Goal: Task Accomplishment & Management: Manage account settings

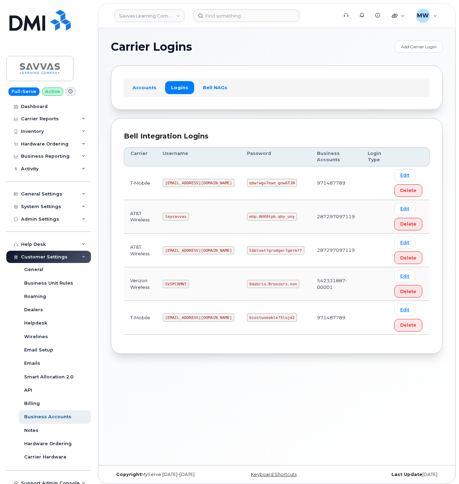
click at [247, 285] on code "8debris.Bronzers.non" at bounding box center [273, 284] width 52 height 8
copy code "8debris.Bronzers.non"
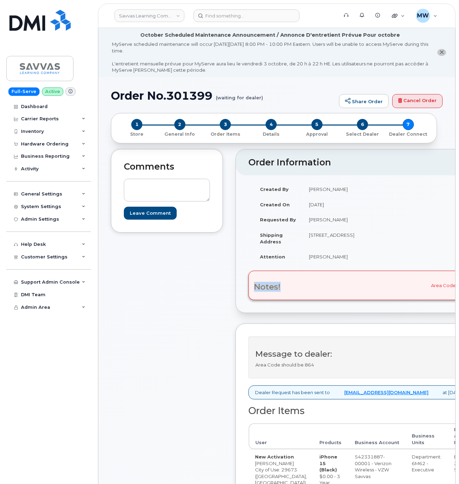
drag, startPoint x: 300, startPoint y: 309, endPoint x: 245, endPoint y: 305, distance: 56.2
click at [249, 300] on div "Notes! Area Code should be 864" at bounding box center [371, 285] width 247 height 29
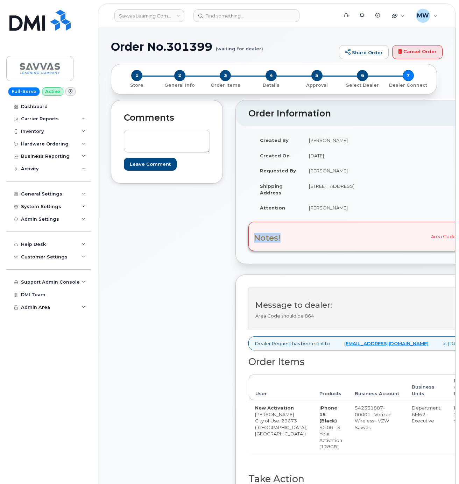
scroll to position [70, 0]
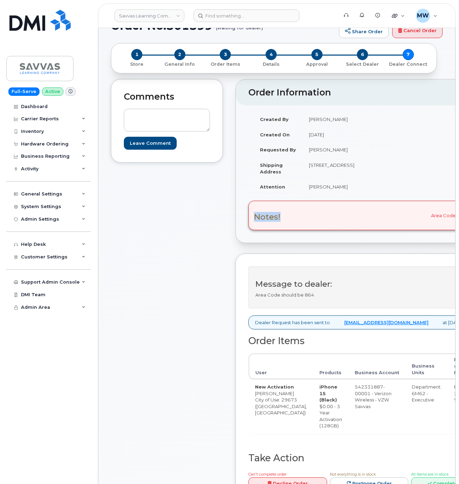
drag, startPoint x: 164, startPoint y: 381, endPoint x: 458, endPoint y: 369, distance: 294.1
click at [373, 200] on div "Created By Randy Morris Created On September 22, 2025 Requested By Randy Morris…" at bounding box center [371, 156] width 247 height 89
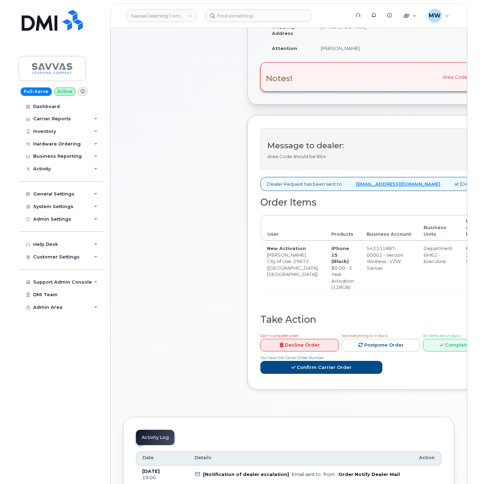
scroll to position [210, 0]
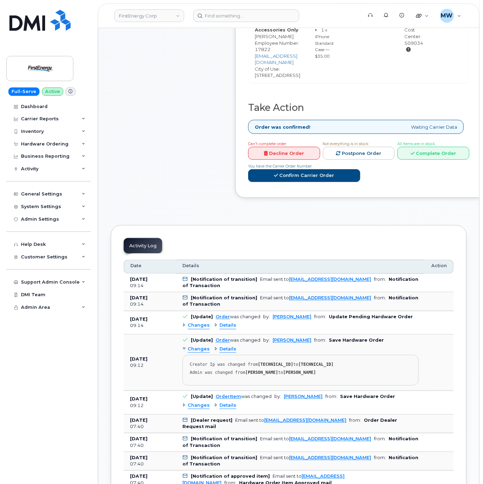
scroll to position [350, 0]
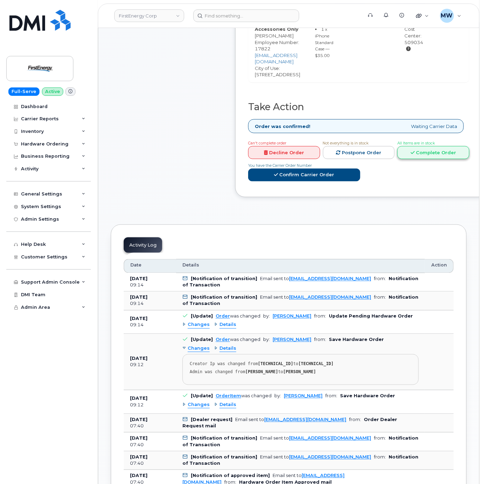
click at [426, 146] on link "Complete Order" at bounding box center [434, 152] width 72 height 13
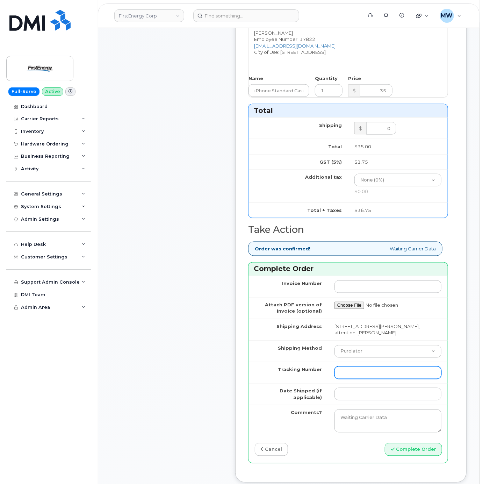
click at [355, 379] on input "Tracking Number" at bounding box center [388, 373] width 107 height 13
paste input "1Z3W39X63554505327"
type input "1Z3W39X63554505327"
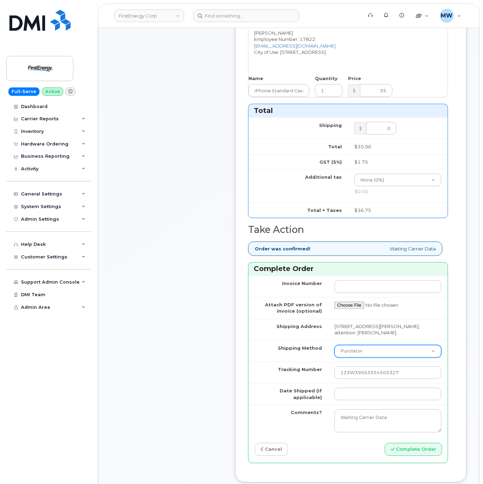
click at [355, 358] on select "Purolator UPS FedEx Canada Post Courier Other Drop Off Pick Up" at bounding box center [388, 351] width 107 height 13
select select "UPS"
click at [335, 358] on select "Purolator UPS FedEx Canada Post Courier Other Drop Off Pick Up" at bounding box center [388, 351] width 107 height 13
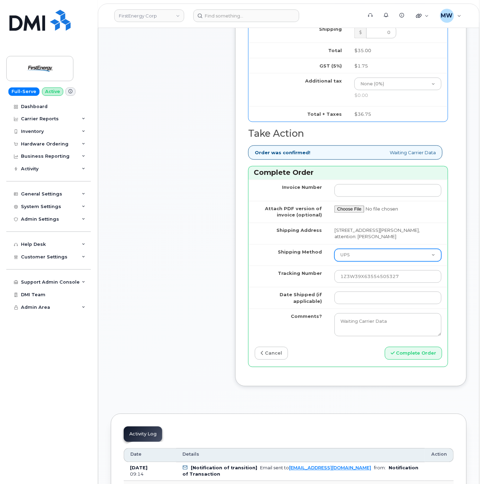
scroll to position [560, 0]
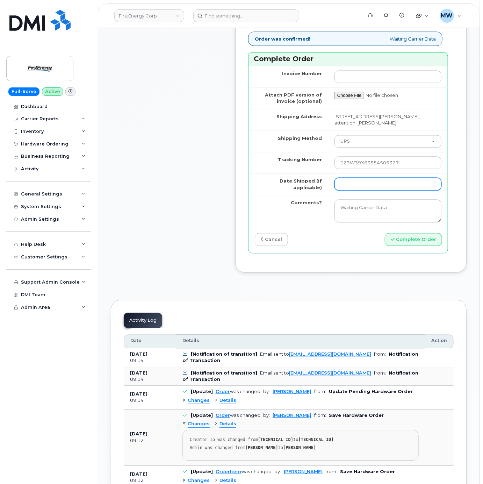
click at [374, 191] on input "Date Shipped (if applicable)" at bounding box center [388, 184] width 107 height 13
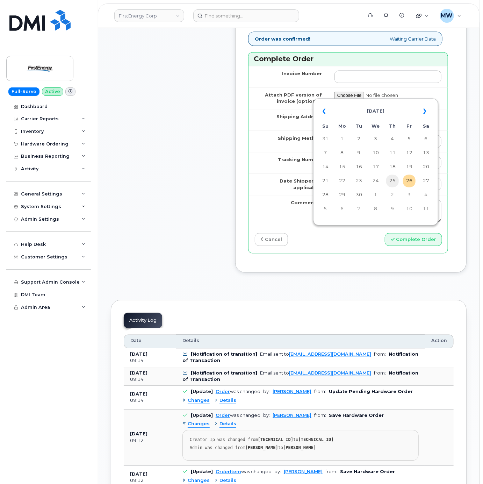
click at [392, 182] on td "25" at bounding box center [393, 181] width 13 height 13
type input "2025-09-25"
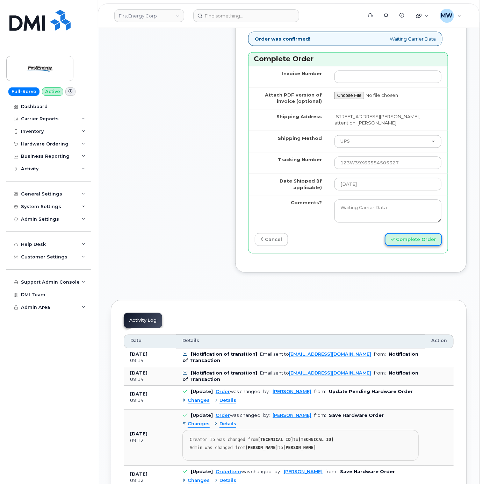
click at [420, 246] on button "Complete Order" at bounding box center [413, 239] width 57 height 13
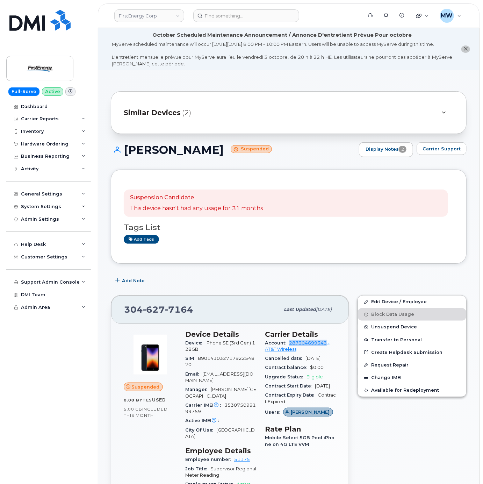
drag, startPoint x: 285, startPoint y: 351, endPoint x: 326, endPoint y: 352, distance: 40.6
click at [326, 352] on div "Account 287304699343 - AT&T Wireless" at bounding box center [300, 347] width 71 height 16
copy link "287304699343"
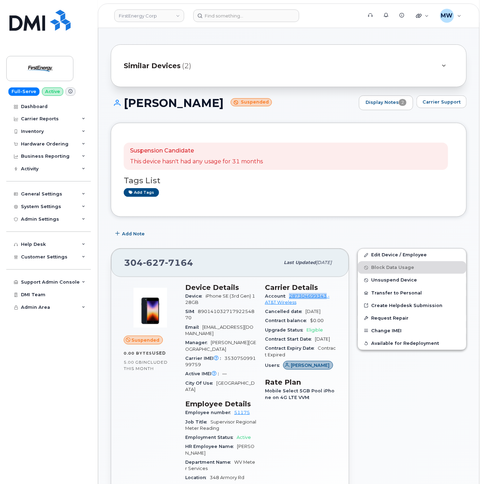
scroll to position [70, 0]
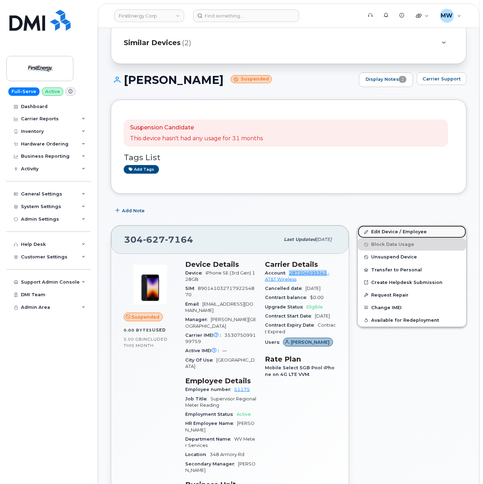
click at [386, 238] on link "Edit Device / Employee" at bounding box center [412, 232] width 108 height 13
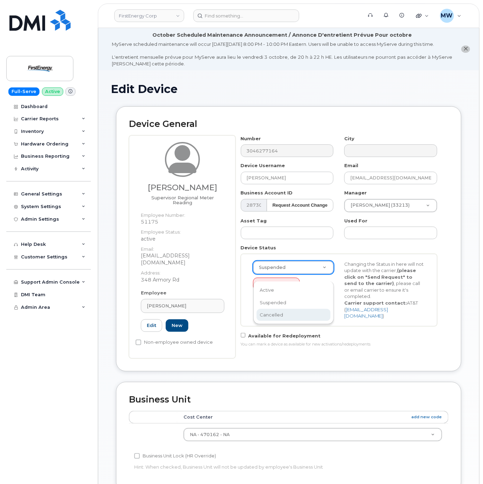
select select "cancelled"
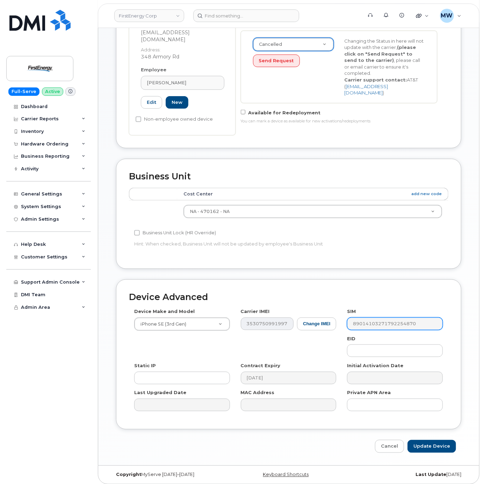
scroll to position [225, 0]
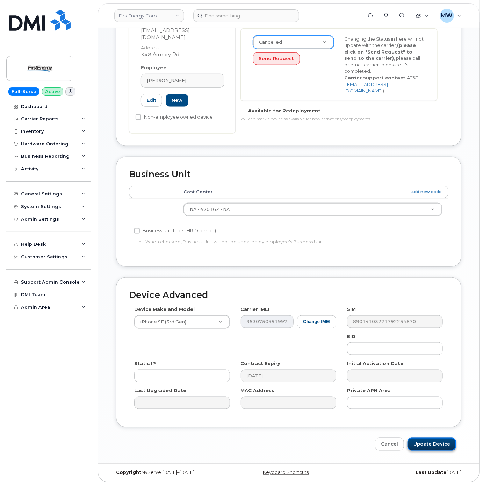
click at [431, 446] on input "Update Device" at bounding box center [432, 444] width 49 height 13
type input "Saving..."
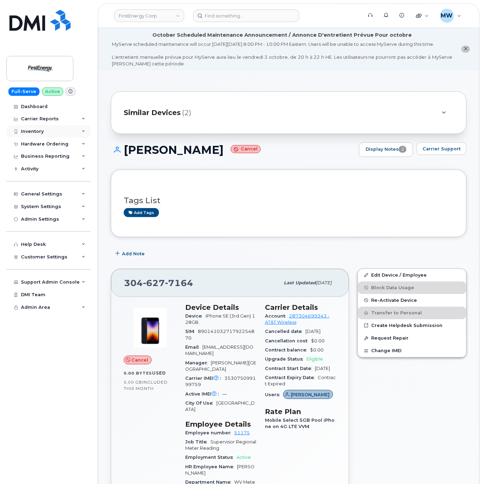
click at [51, 132] on div "Inventory" at bounding box center [48, 131] width 85 height 13
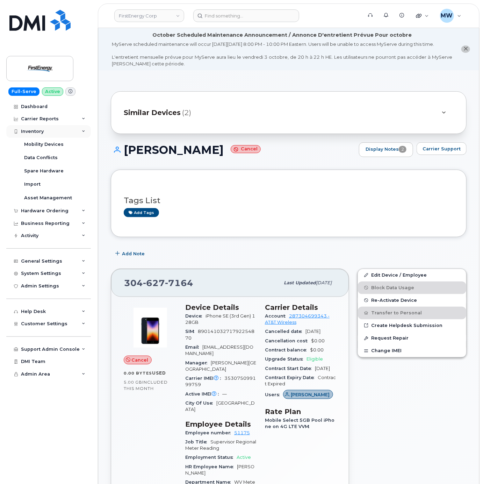
click at [42, 135] on div "Inventory" at bounding box center [48, 131] width 85 height 13
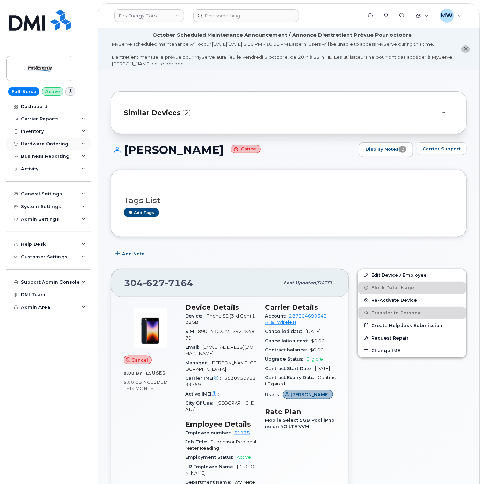
click at [47, 146] on div "Hardware Ordering" at bounding box center [45, 144] width 48 height 6
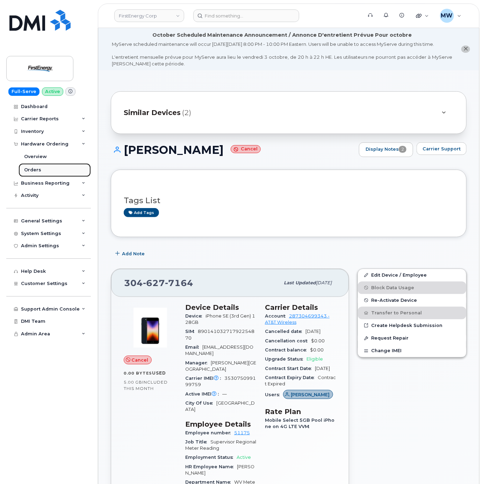
click at [44, 167] on link "Orders" at bounding box center [55, 169] width 72 height 13
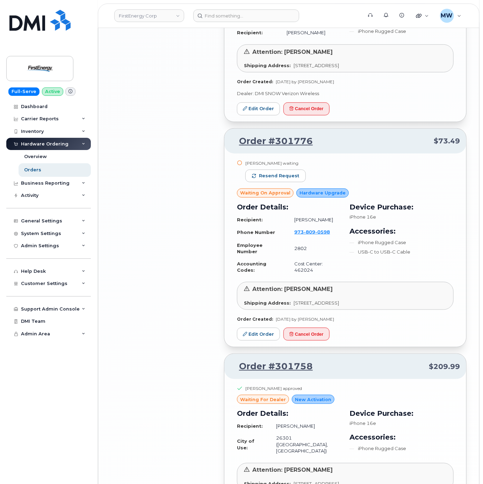
scroll to position [1503, 0]
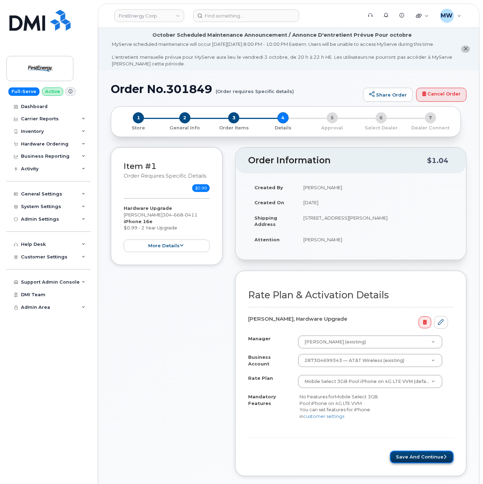
click at [416, 464] on button "Save and Continue" at bounding box center [422, 457] width 64 height 13
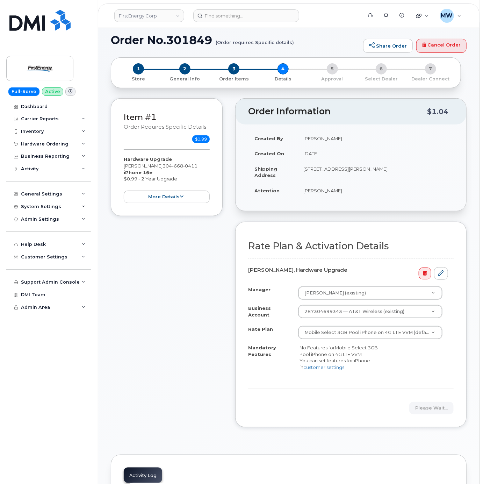
scroll to position [70, 0]
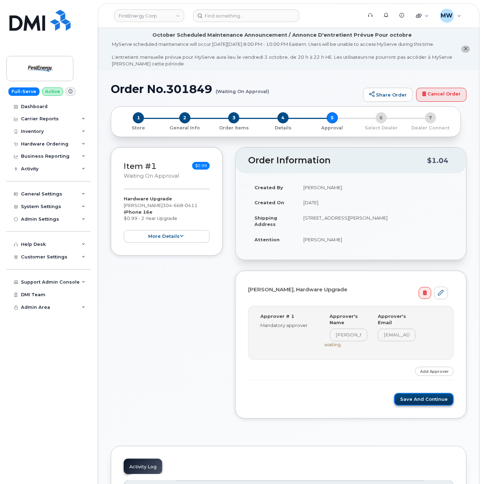
click at [427, 406] on button "Save and Continue" at bounding box center [424, 399] width 59 height 13
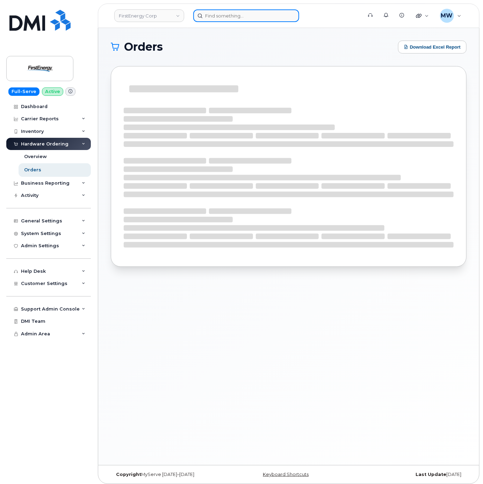
click at [233, 12] on input at bounding box center [246, 15] width 106 height 13
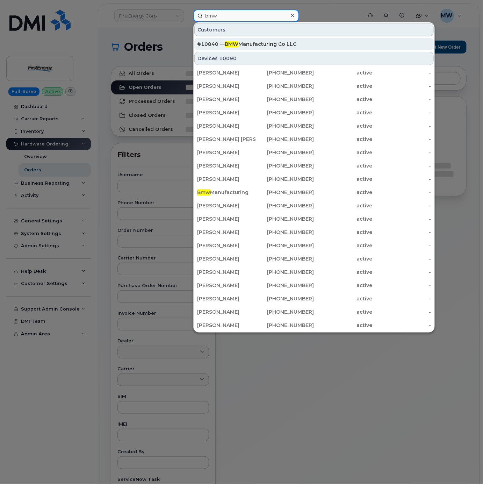
type input "bmw"
click at [250, 45] on div "#10840 — BMW Manufacturing Co LLC" at bounding box center [314, 44] width 234 height 7
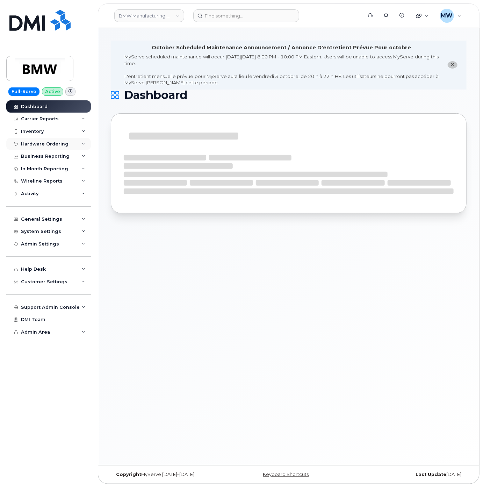
click at [49, 143] on div "Hardware Ordering" at bounding box center [45, 144] width 48 height 6
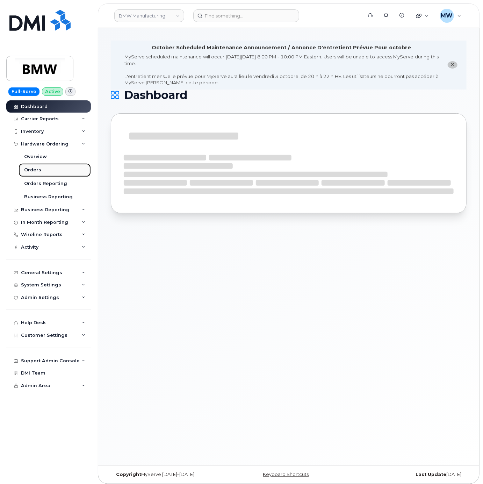
click at [46, 172] on link "Orders" at bounding box center [55, 169] width 72 height 13
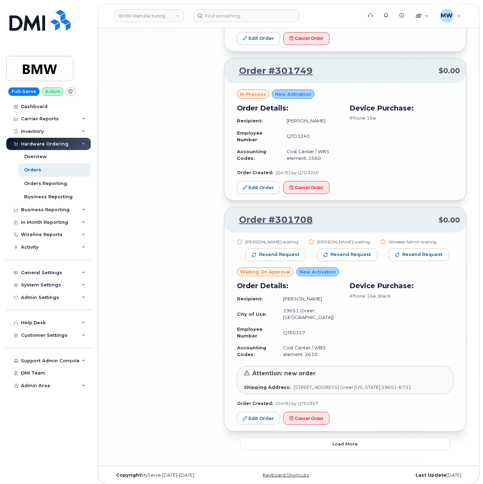
scroll to position [1297, 0]
click at [369, 443] on button "Load more" at bounding box center [346, 444] width 210 height 13
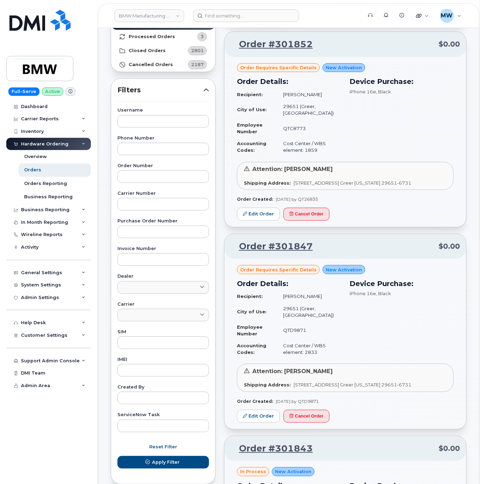
scroll to position [0, 0]
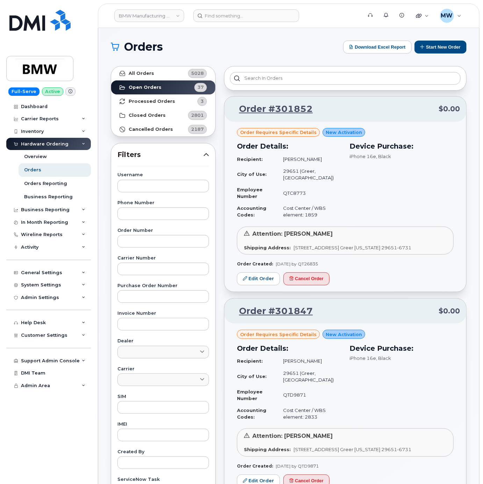
drag, startPoint x: 257, startPoint y: 272, endPoint x: 225, endPoint y: 46, distance: 228.2
click at [225, 46] on h1 "Orders" at bounding box center [225, 46] width 229 height 11
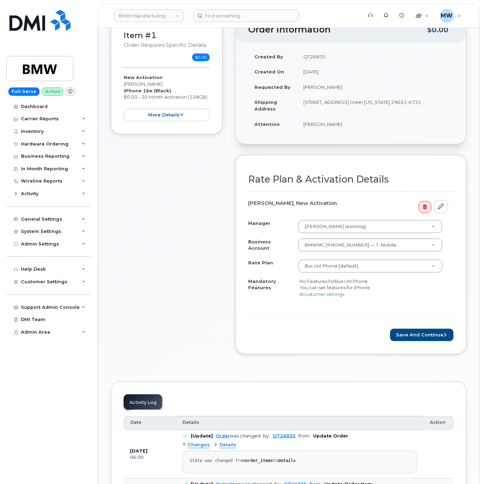
scroll to position [140, 0]
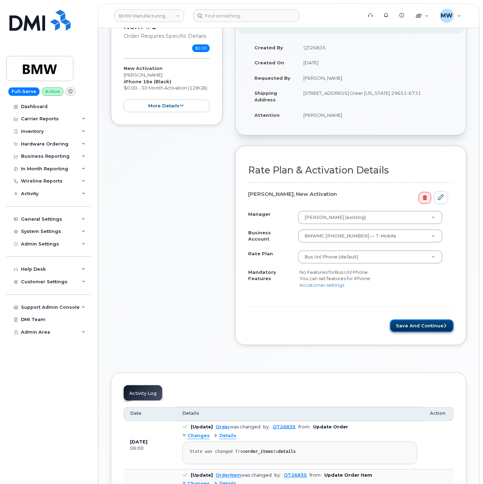
click at [413, 333] on button "Save and Continue" at bounding box center [422, 326] width 64 height 13
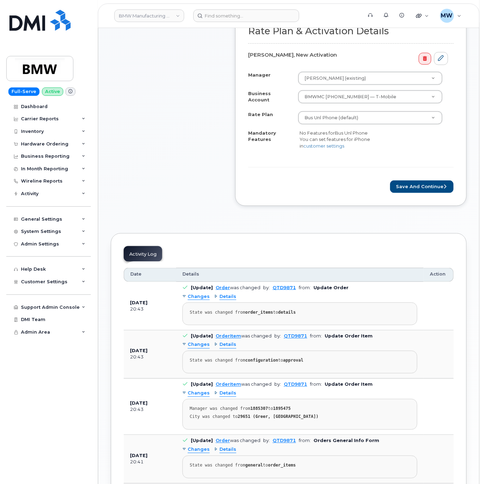
scroll to position [280, 0]
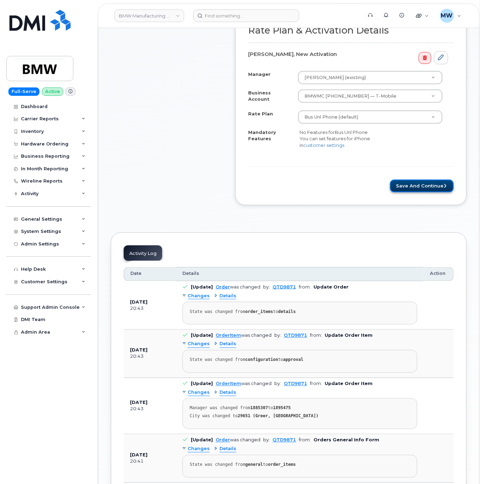
click at [427, 193] on button "Save and Continue" at bounding box center [422, 186] width 64 height 13
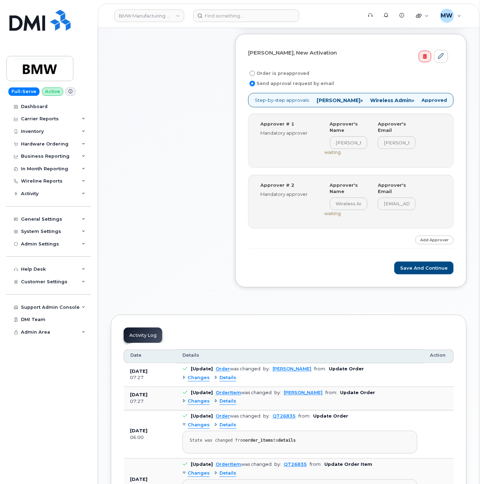
scroll to position [280, 0]
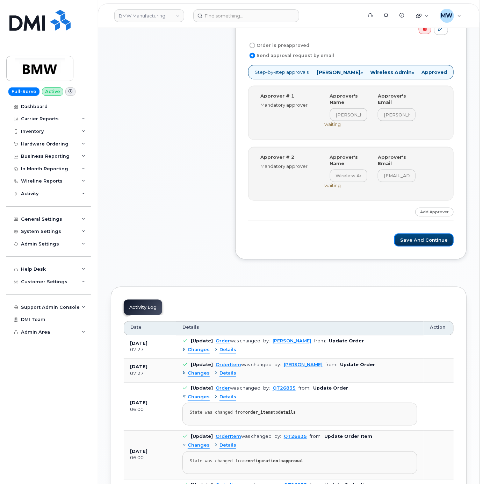
drag, startPoint x: 432, startPoint y: 247, endPoint x: 434, endPoint y: 243, distance: 3.8
click at [433, 246] on button "Save and Continue" at bounding box center [424, 240] width 59 height 13
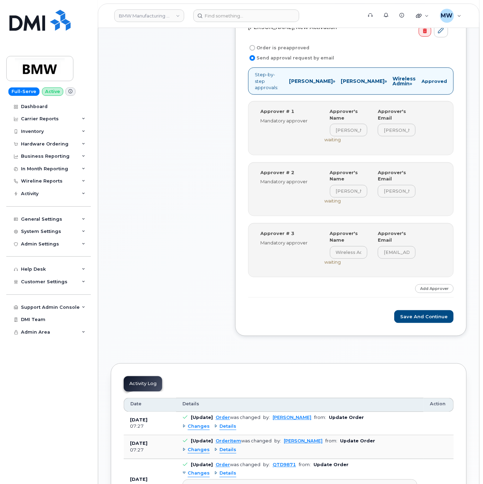
scroll to position [280, 0]
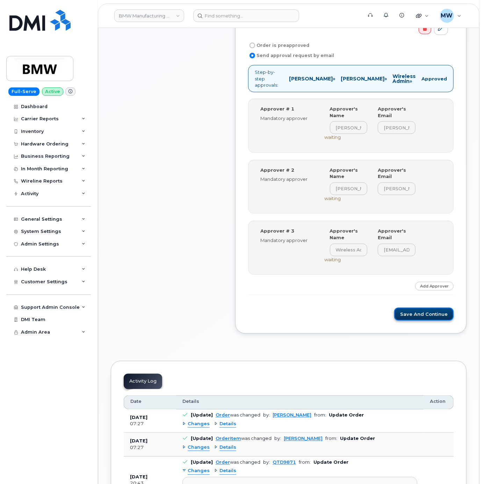
click at [413, 321] on button "Save and Continue" at bounding box center [424, 314] width 59 height 13
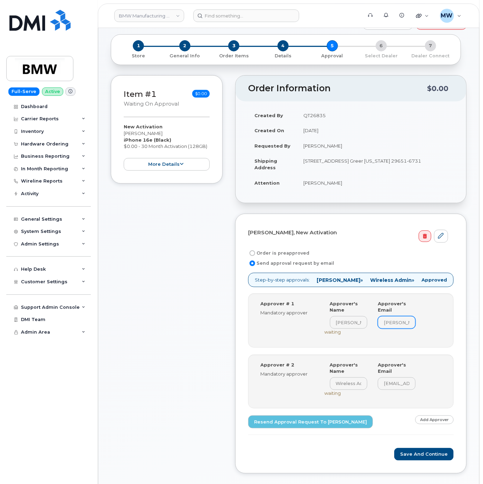
scroll to position [210, 0]
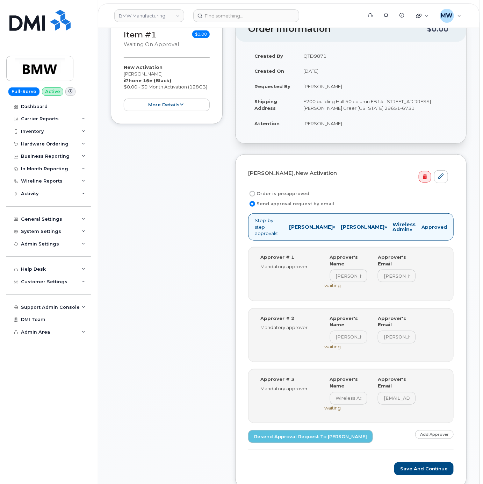
scroll to position [140, 0]
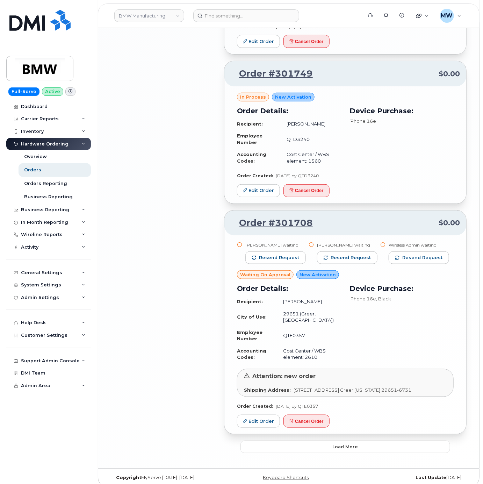
scroll to position [1354, 0]
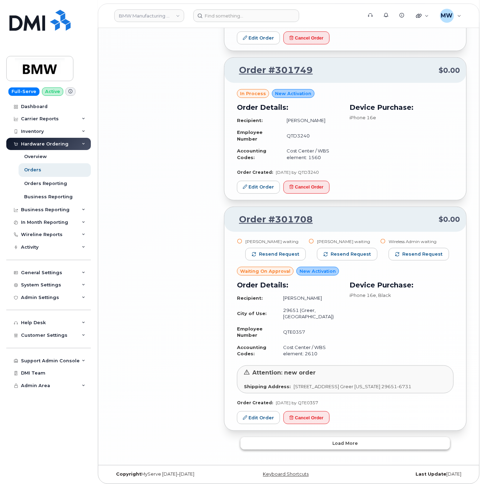
click at [408, 437] on button "Load more" at bounding box center [346, 443] width 210 height 13
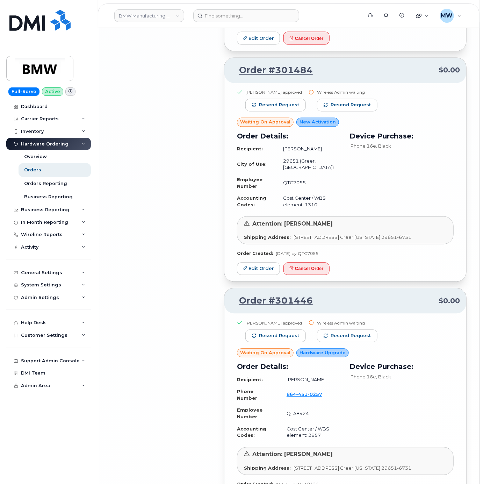
scroll to position [3040, 0]
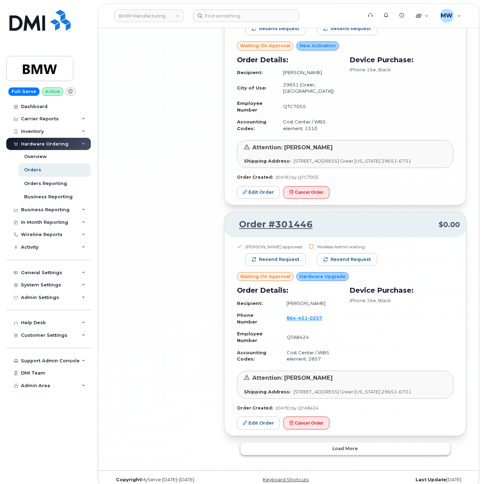
click at [357, 445] on span "Load more" at bounding box center [346, 448] width 26 height 7
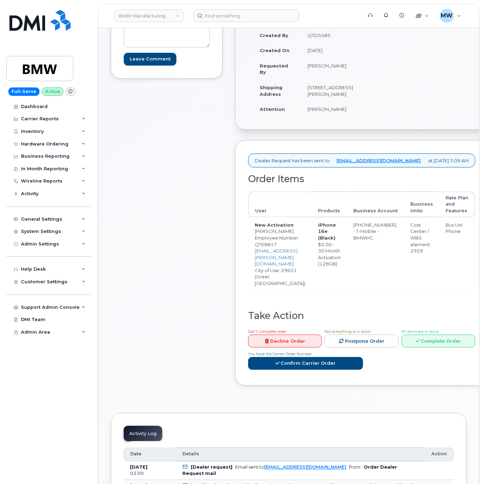
scroll to position [147, 0]
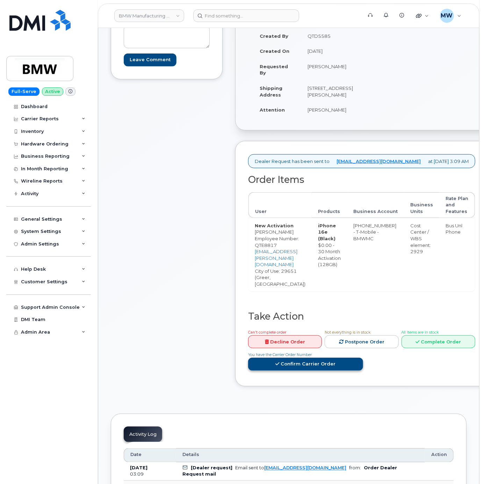
click at [335, 358] on link "Confirm Carrier Order" at bounding box center [305, 364] width 115 height 13
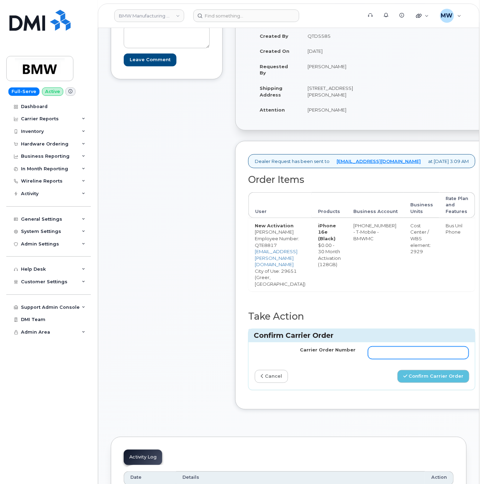
paste input "771949482"
click at [416, 347] on input "Carrier Order Number" at bounding box center [418, 353] width 101 height 13
type input "771949482"
click at [434, 370] on button "Confirm Carrier Order" at bounding box center [434, 376] width 72 height 13
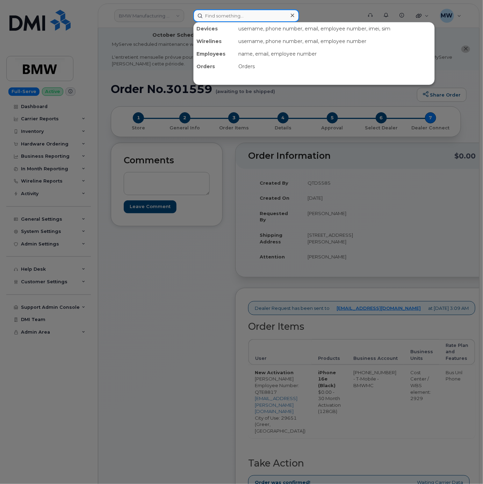
click at [217, 15] on input at bounding box center [246, 15] width 106 height 13
paste input "[PHONE_NUMBER]"
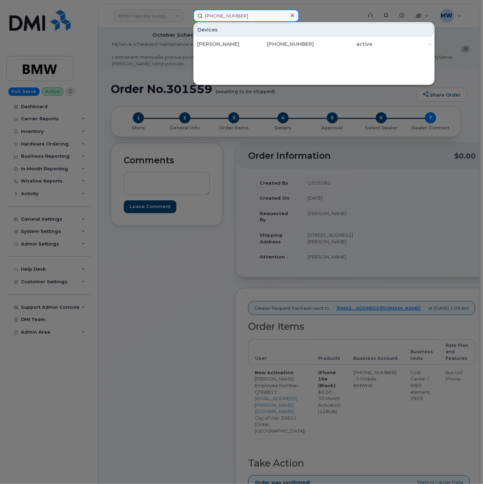
type input "[PHONE_NUMBER]"
click at [333, 36] on div "Devices [PERSON_NAME] [PHONE_NUMBER] active -" at bounding box center [314, 36] width 241 height 29
click at [339, 38] on div "[PERSON_NAME] [PHONE_NUMBER] active -" at bounding box center [314, 44] width 241 height 14
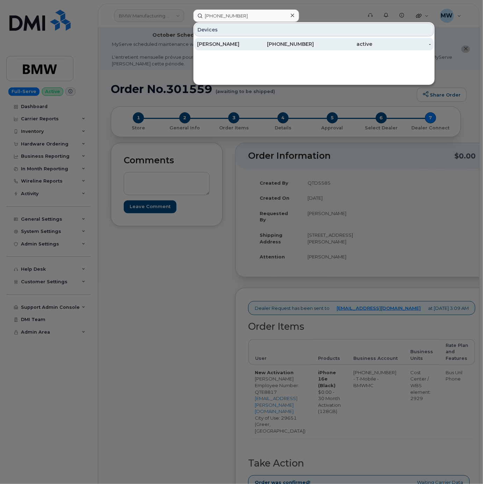
click at [344, 46] on div "active" at bounding box center [343, 44] width 58 height 7
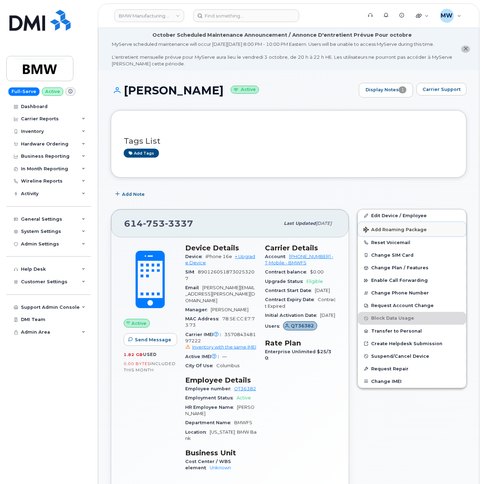
click at [383, 236] on button "Add Roaming Package" at bounding box center [412, 229] width 108 height 14
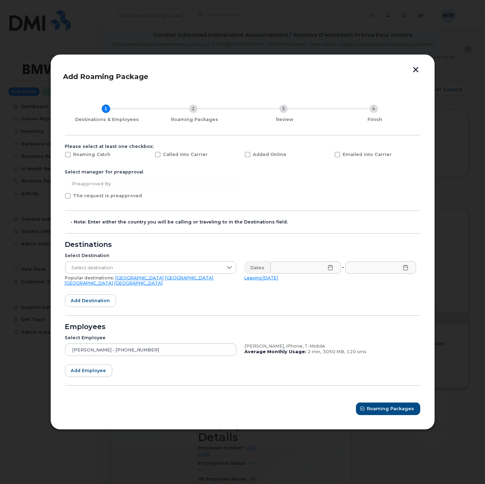
drag, startPoint x: 342, startPoint y: 159, endPoint x: 333, endPoint y: 161, distance: 9.7
click at [343, 157] on span "Emailed into Carrier" at bounding box center [367, 154] width 49 height 5
click at [330, 155] on input "Emailed into Carrier" at bounding box center [327, 153] width 3 height 3
checkbox input "true"
click at [173, 269] on span "Select destination" at bounding box center [143, 268] width 157 height 13
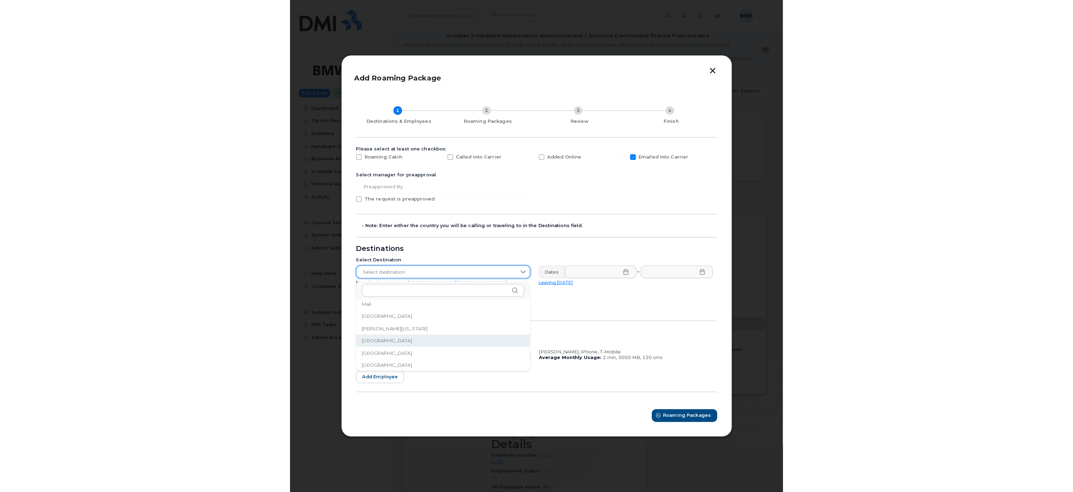
scroll to position [1467, 0]
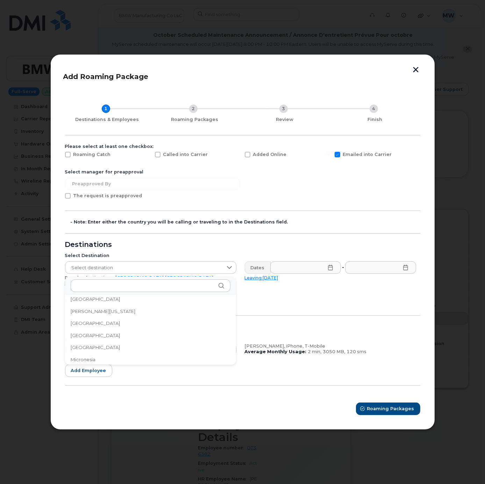
click at [126, 346] on li "[GEOGRAPHIC_DATA]" at bounding box center [150, 347] width 171 height 12
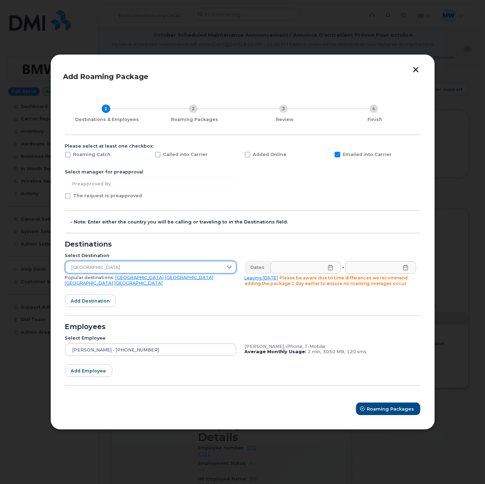
click at [332, 265] on icon at bounding box center [331, 268] width 6 height 6
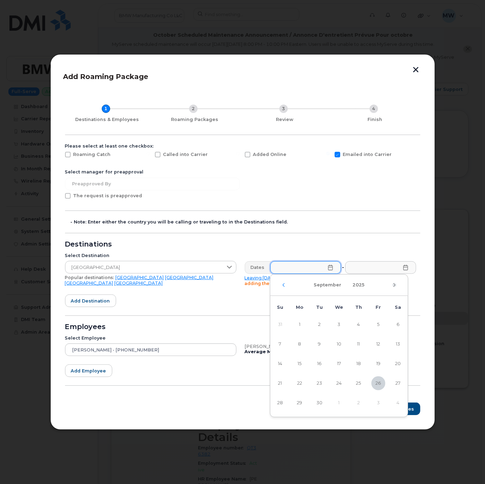
click at [395, 285] on icon "Next Month" at bounding box center [394, 285] width 4 height 6
click at [360, 346] on span "9" at bounding box center [359, 344] width 14 height 14
type input "[DATE]"
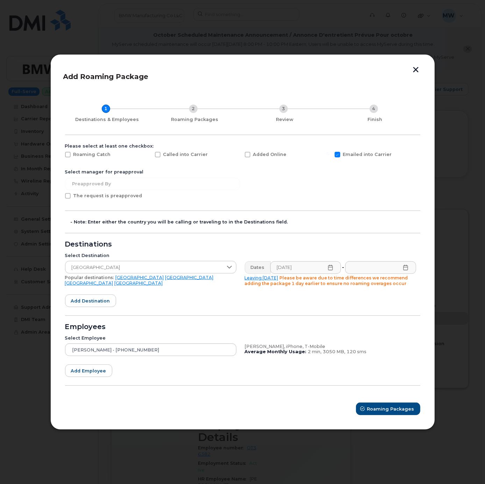
click at [404, 265] on icon at bounding box center [405, 268] width 5 height 6
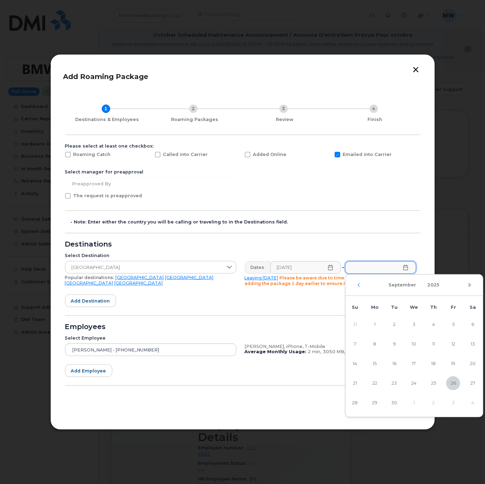
click at [469, 283] on icon "Next Month" at bounding box center [470, 285] width 4 height 6
click at [452, 360] on span "17" at bounding box center [453, 364] width 14 height 14
type input "[DATE]"
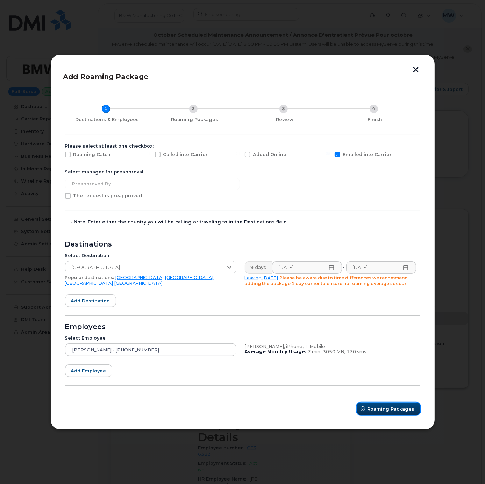
click at [381, 411] on span "Roaming Packages" at bounding box center [391, 409] width 47 height 7
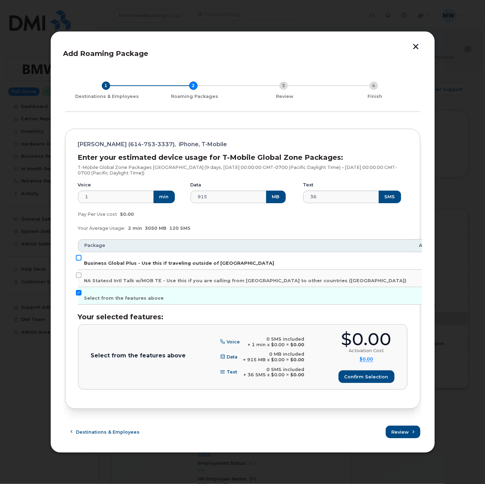
click at [78, 256] on input "Business Global Plus - Use this if traveling outside of [GEOGRAPHIC_DATA]" at bounding box center [79, 258] width 6 height 6
checkbox input "true"
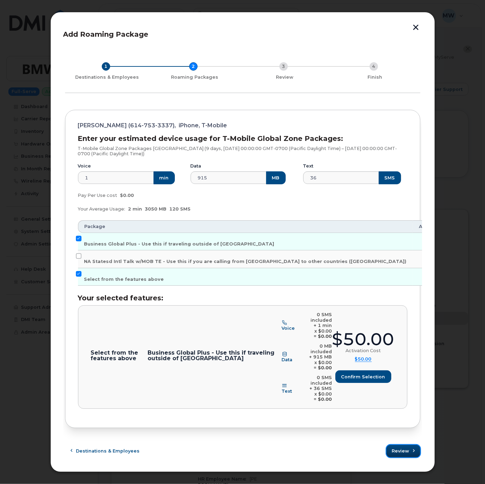
click at [407, 448] on span "Review" at bounding box center [400, 451] width 17 height 7
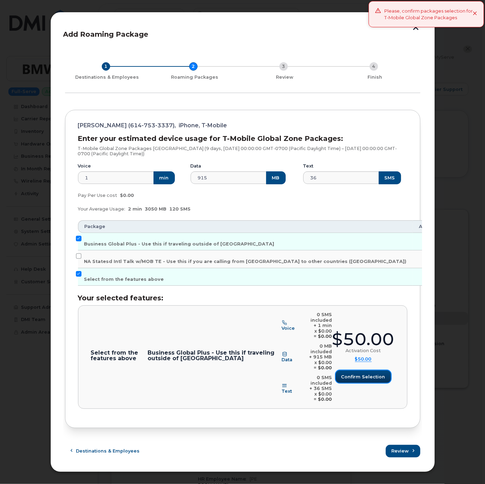
click at [369, 380] on span "Confirm selection" at bounding box center [363, 377] width 44 height 7
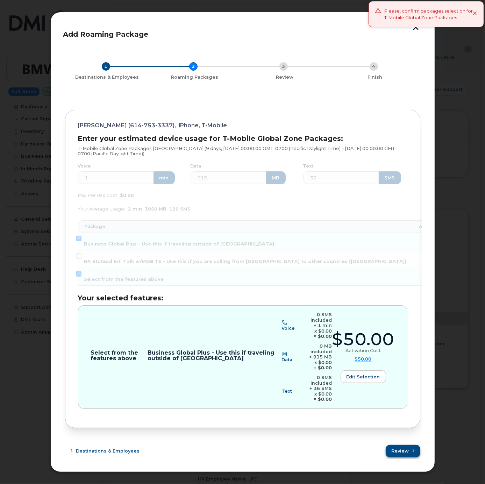
drag, startPoint x: 399, startPoint y: 432, endPoint x: 400, endPoint y: 436, distance: 3.6
click at [400, 434] on form "[PERSON_NAME] ([PHONE_NUMBER]), iPhone, T-Mobile Enter your estimated device us…" at bounding box center [242, 284] width 355 height 348
click at [401, 445] on button "Review" at bounding box center [404, 451] width 34 height 13
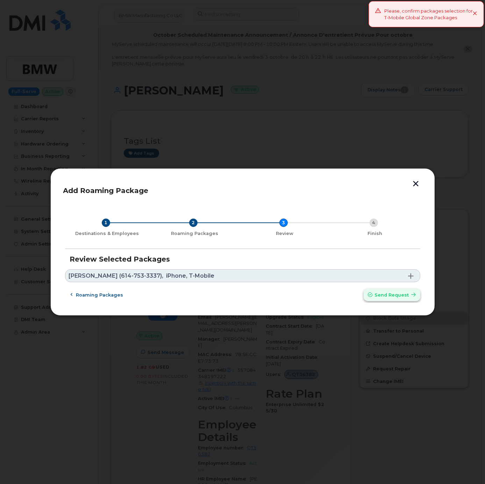
click at [402, 296] on span "Send request" at bounding box center [392, 295] width 34 height 7
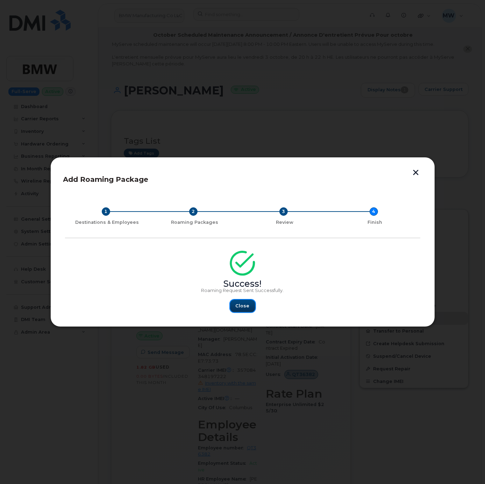
drag, startPoint x: 242, startPoint y: 306, endPoint x: 244, endPoint y: 311, distance: 5.7
click at [241, 305] on span "Close" at bounding box center [243, 306] width 14 height 7
